Goal: Transaction & Acquisition: Purchase product/service

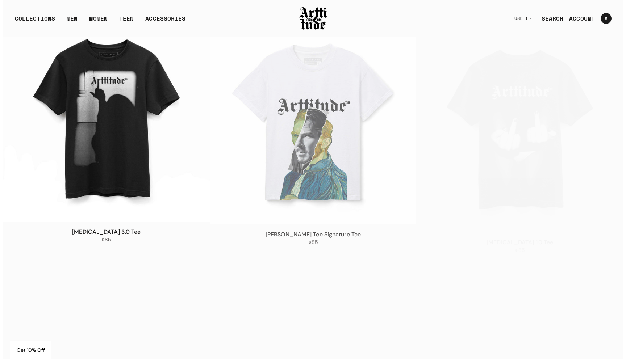
scroll to position [98, 0]
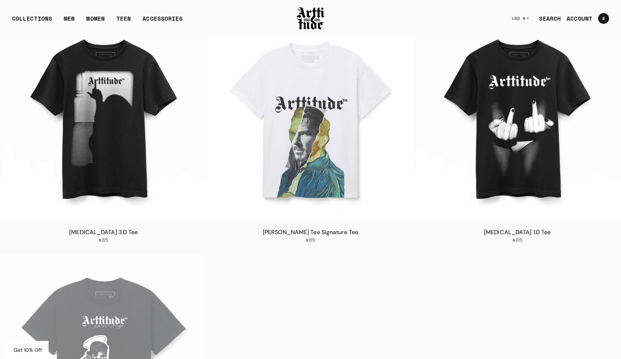
click at [555, 18] on link "SEARCH" at bounding box center [547, 18] width 28 height 14
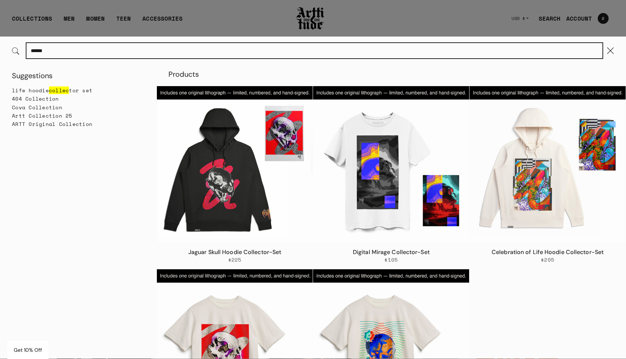
scroll to position [112, 0]
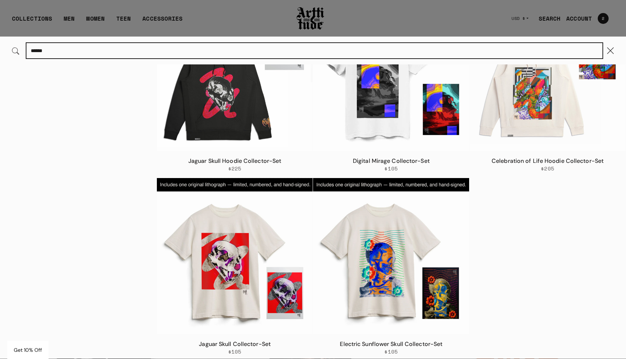
type input "******"
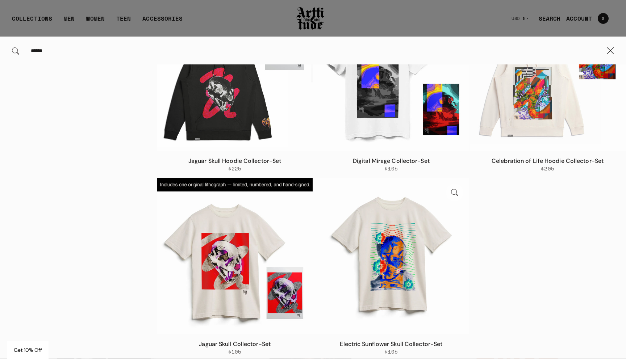
click at [385, 279] on img at bounding box center [391, 256] width 156 height 156
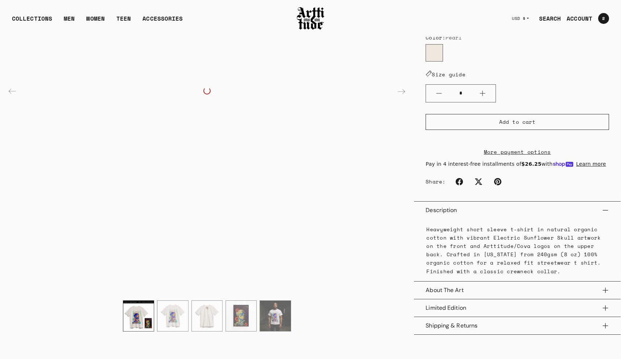
scroll to position [180, 0]
